Goal: Communication & Community: Answer question/provide support

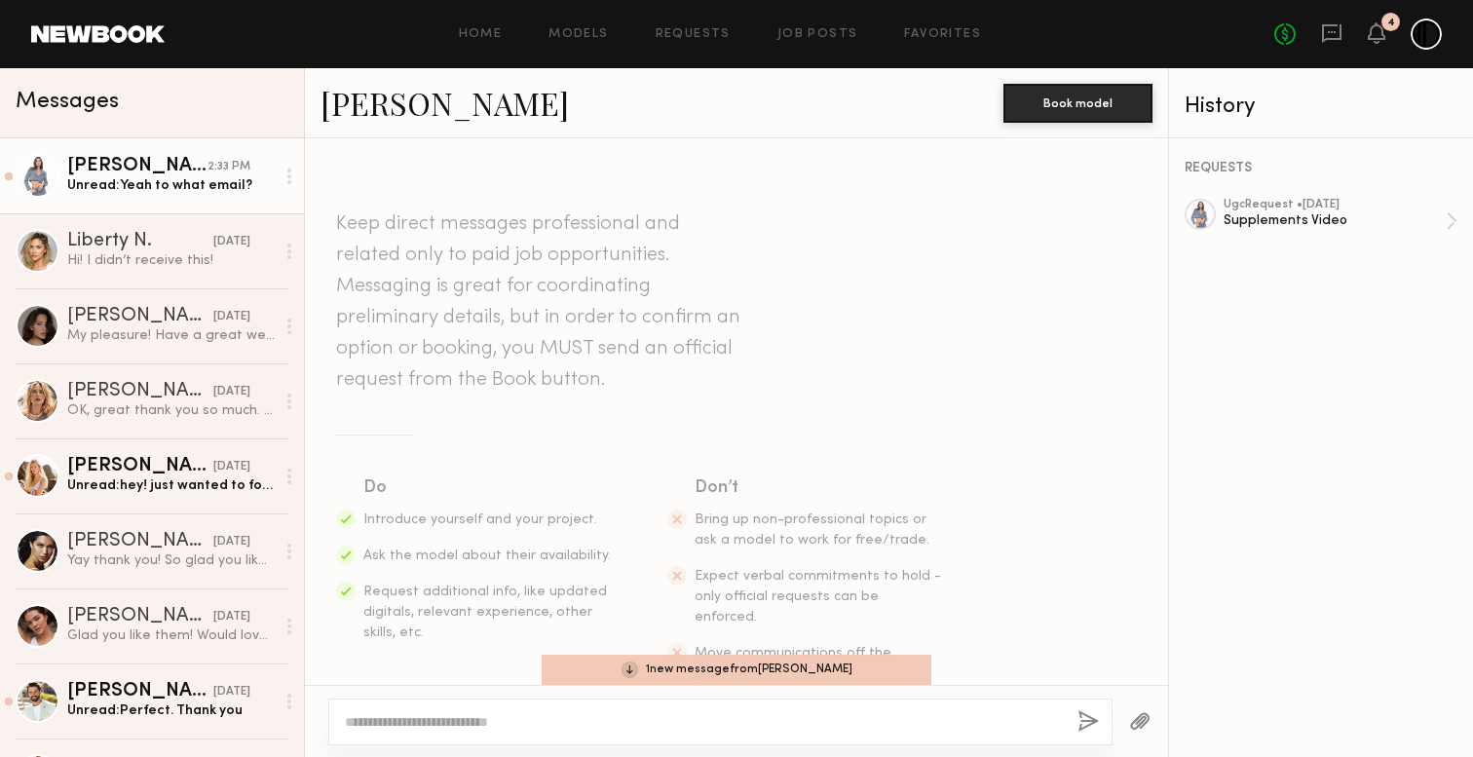
scroll to position [3434, 0]
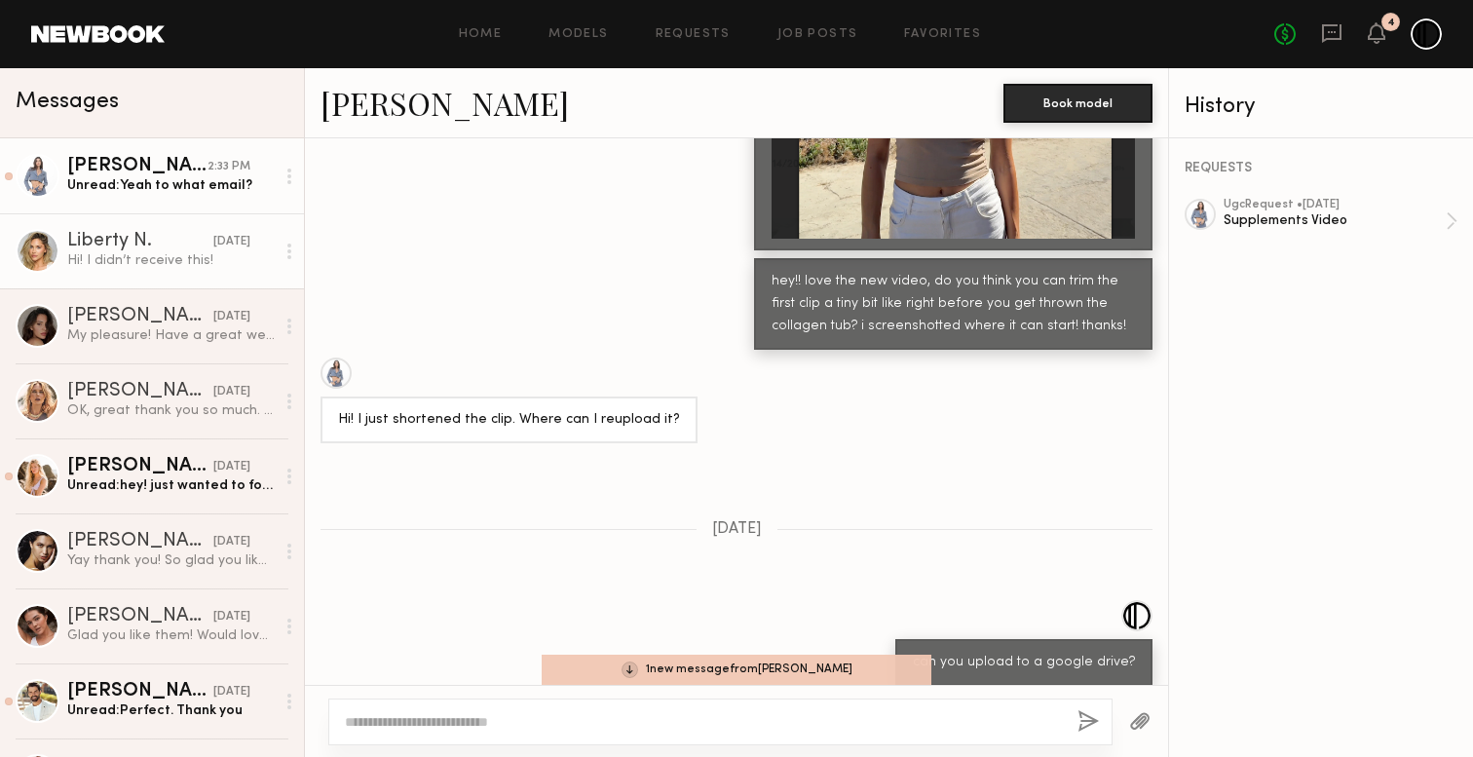
click at [137, 278] on link "Liberty N. [DATE] Hi! I didn’t receive this!" at bounding box center [152, 250] width 304 height 75
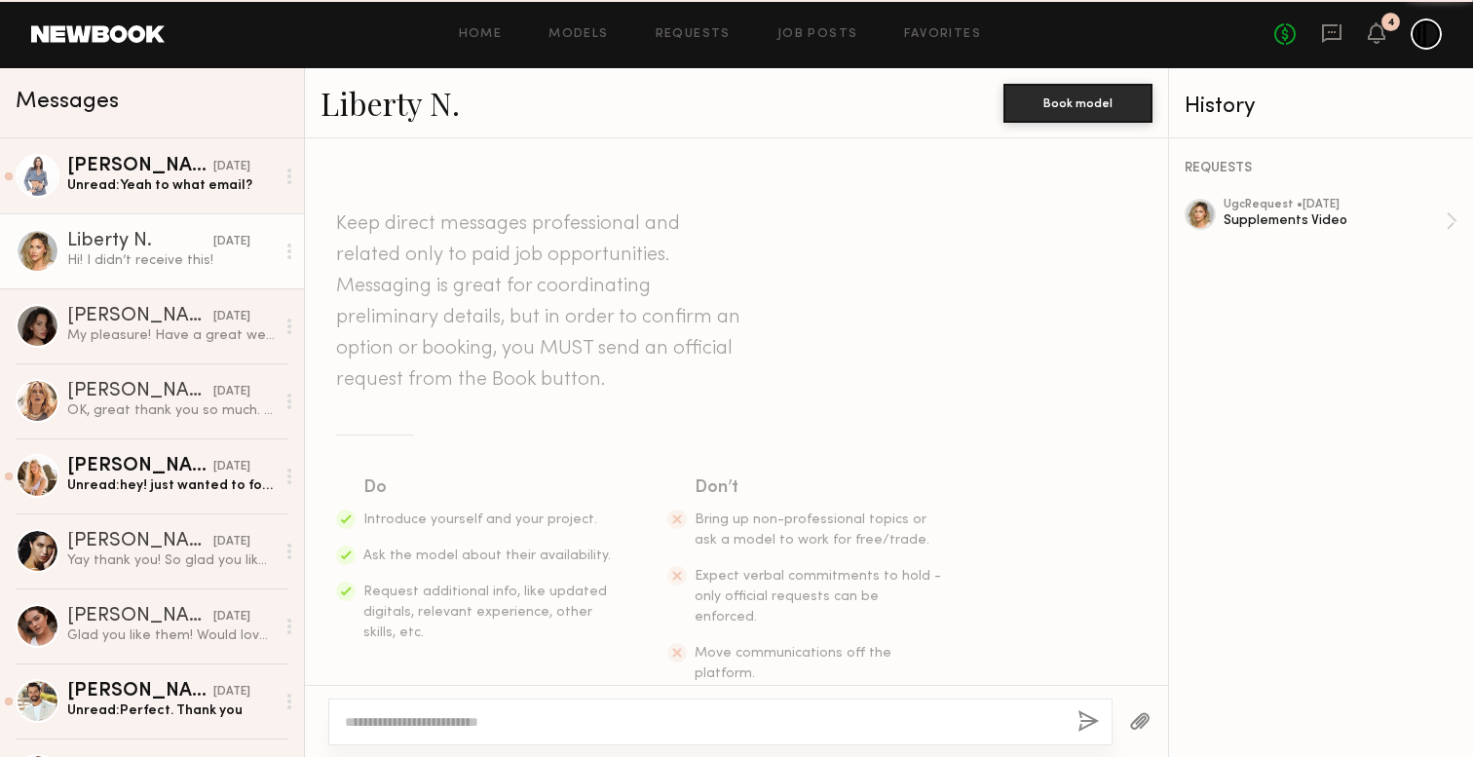
scroll to position [3355, 0]
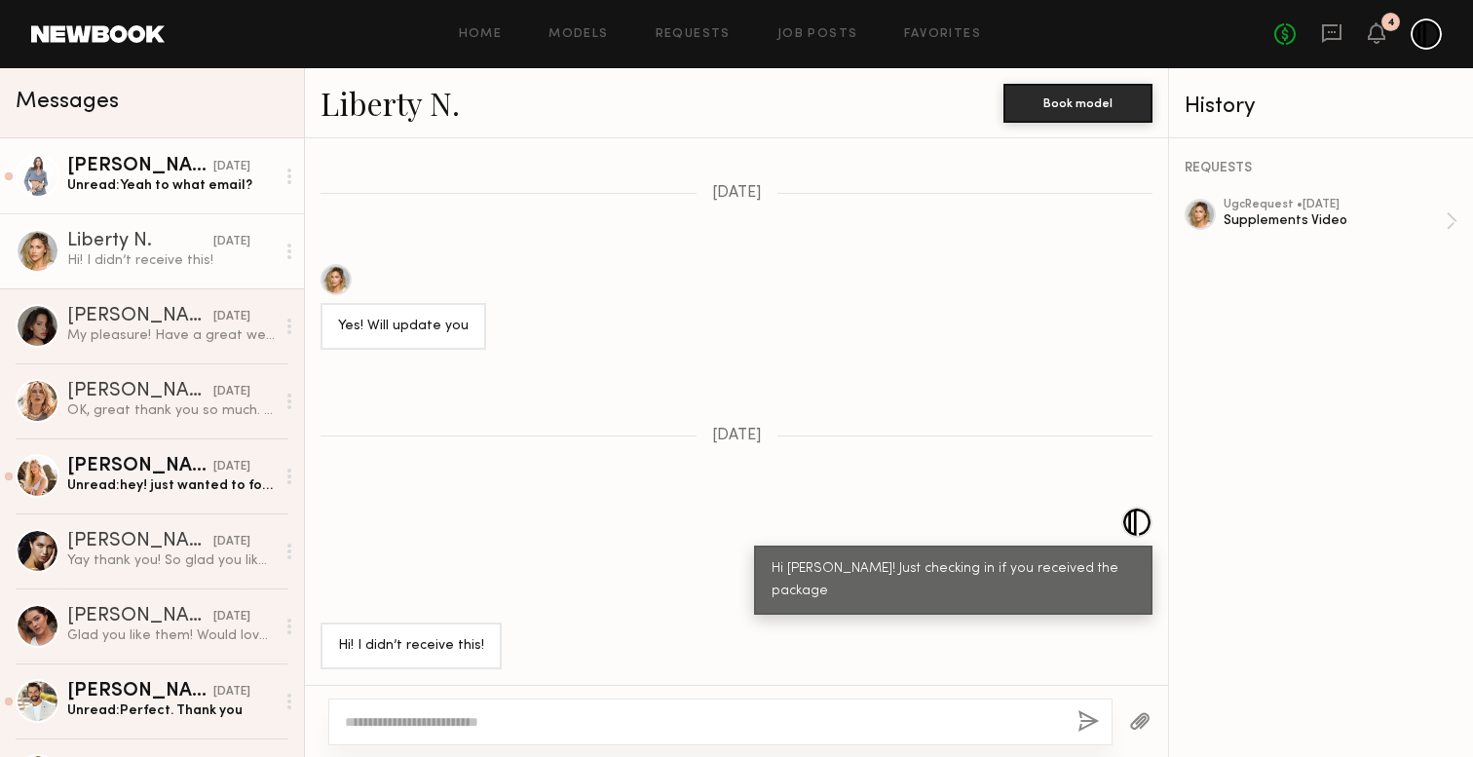
click at [160, 172] on div "[PERSON_NAME]" at bounding box center [140, 166] width 146 height 19
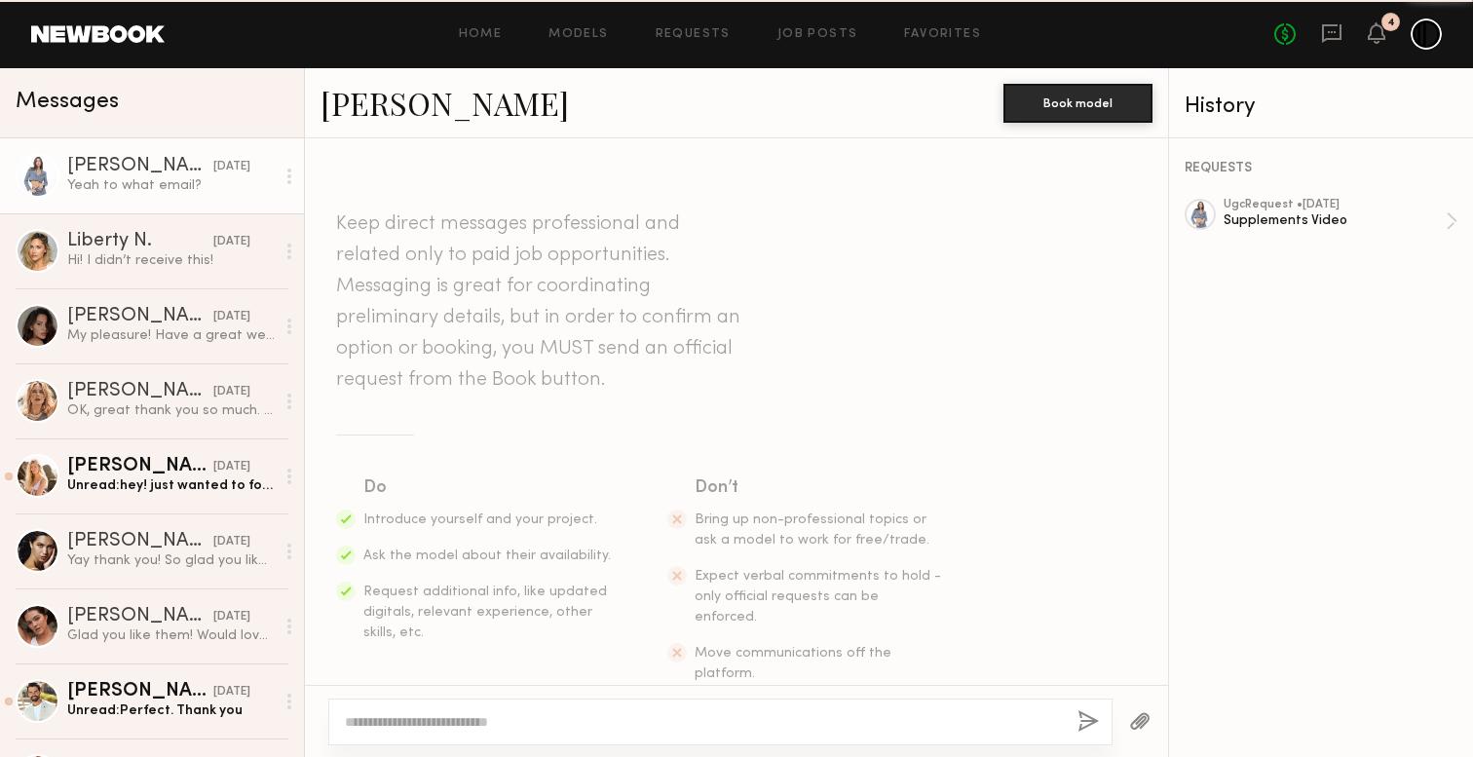
scroll to position [3380, 0]
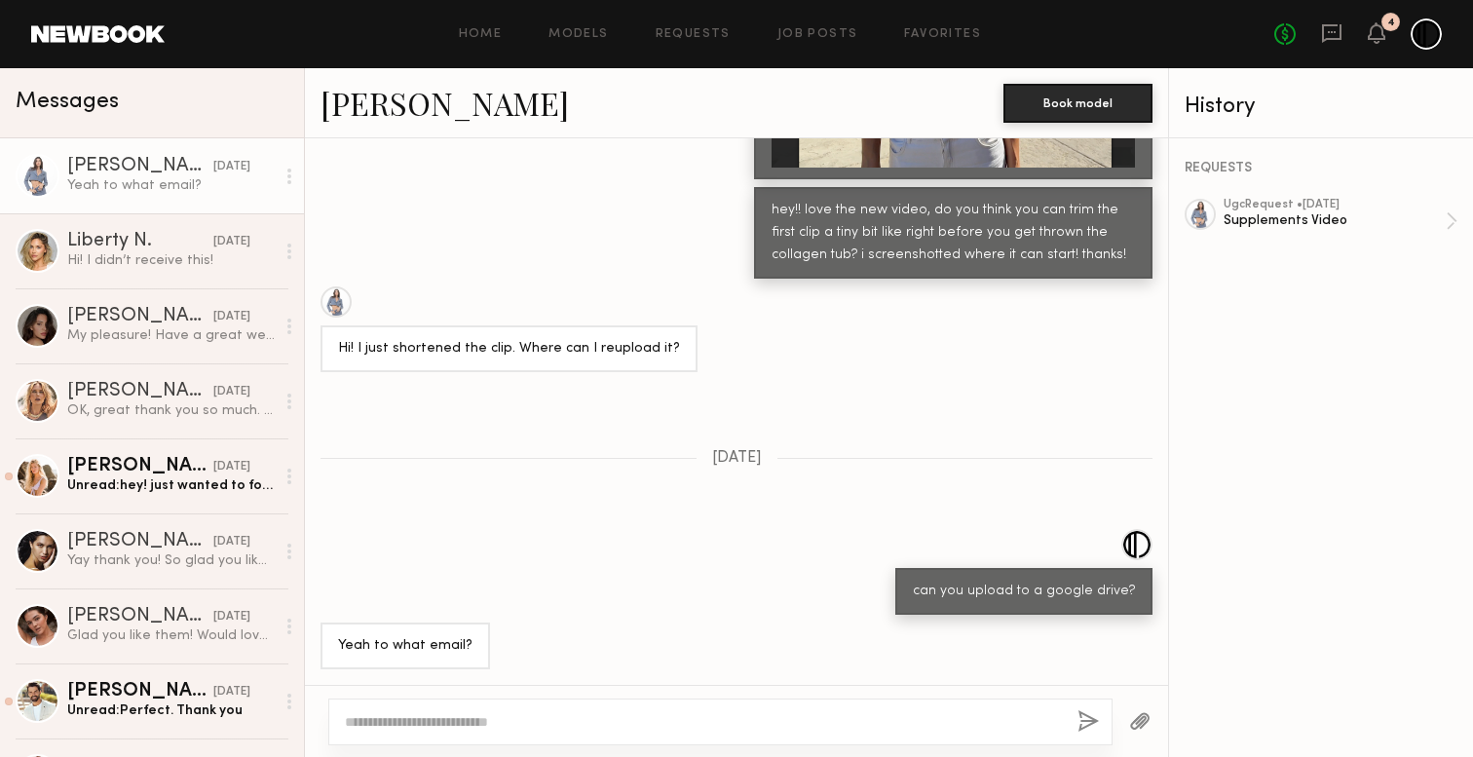
click at [605, 721] on textarea at bounding box center [703, 721] width 717 height 19
type textarea "**********"
click at [1082, 715] on button "button" at bounding box center [1087, 722] width 21 height 24
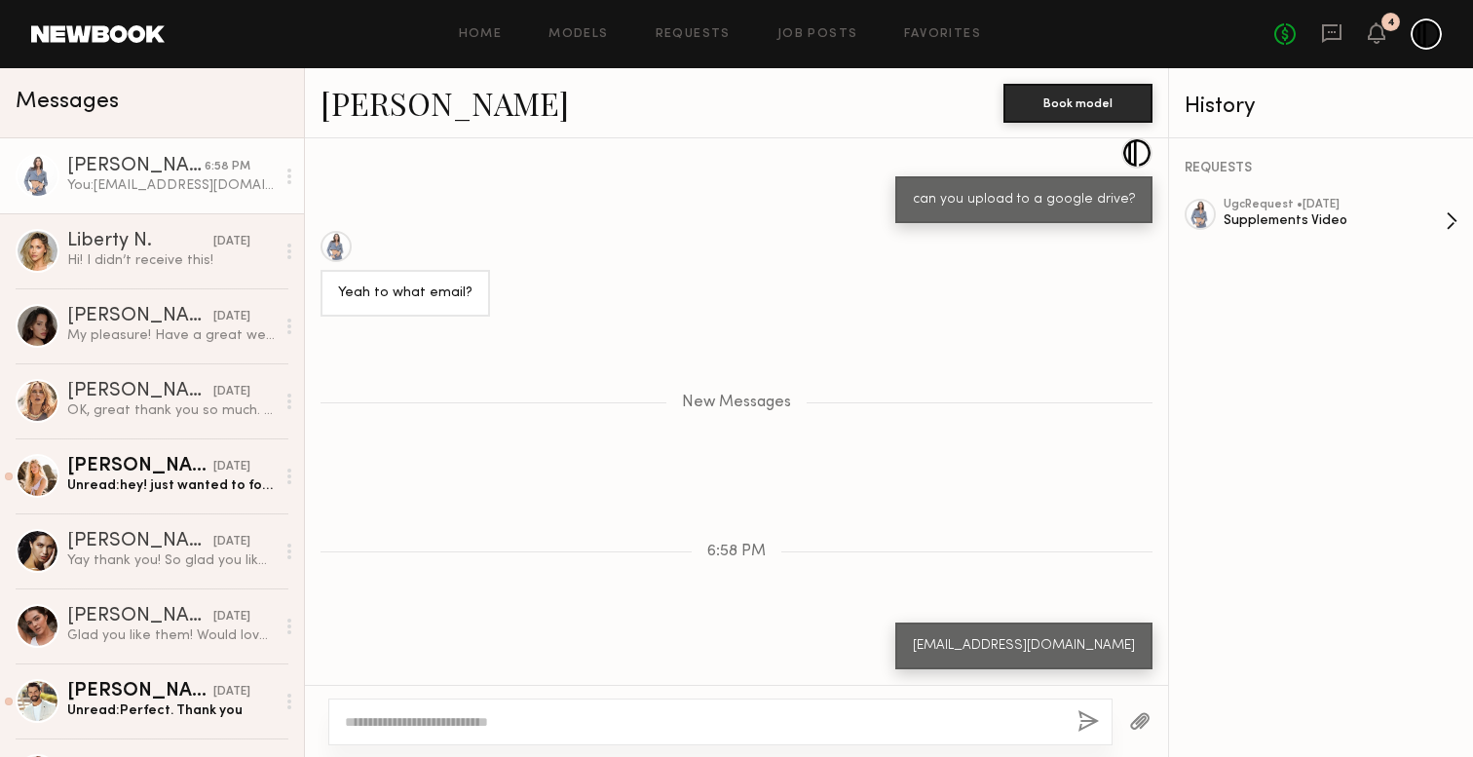
scroll to position [3891, 0]
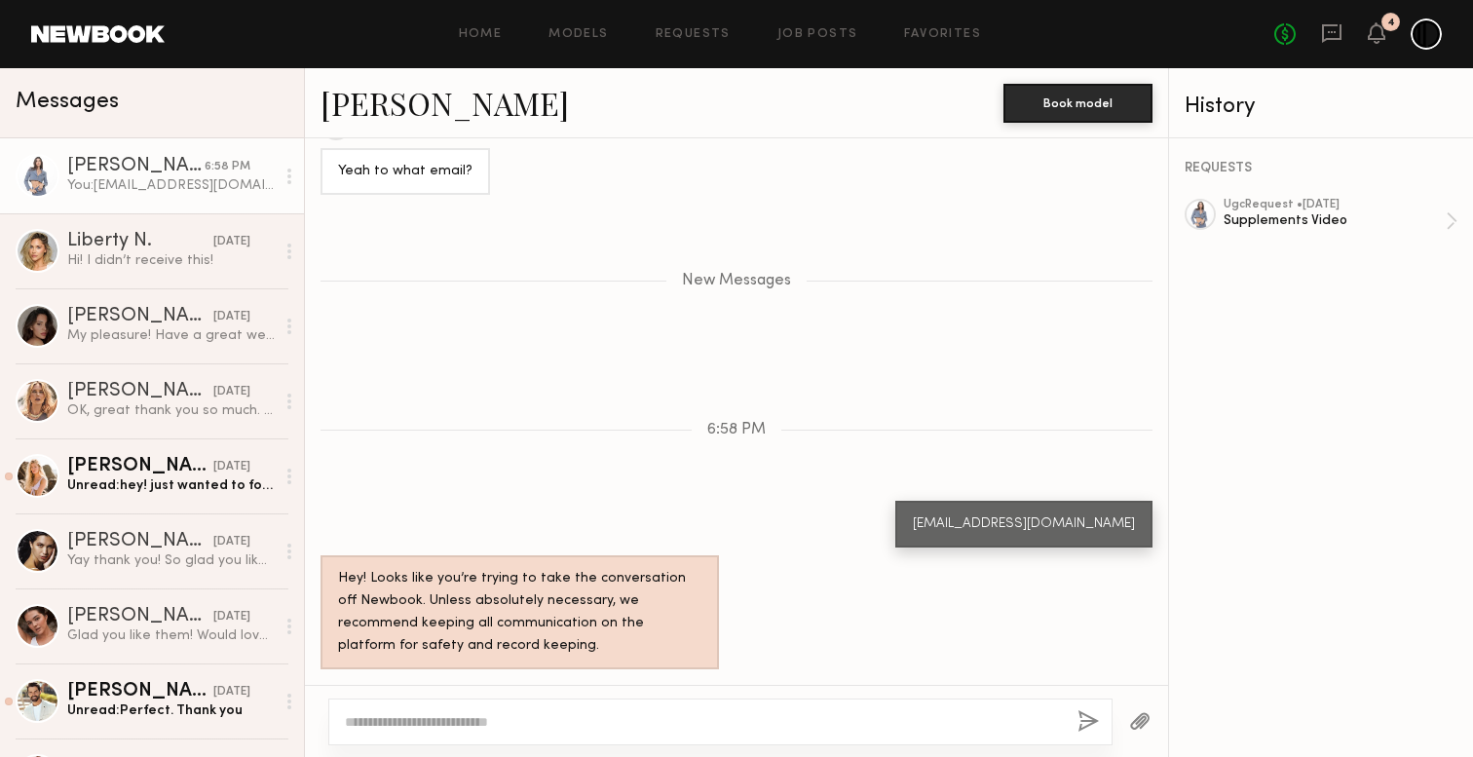
click at [1254, 396] on div "REQUESTS ugc Request • [DATE] Supplements Video" at bounding box center [1321, 447] width 304 height 618
